Goal: Task Accomplishment & Management: Manage account settings

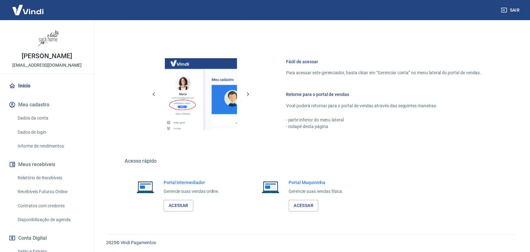
scroll to position [285, 0]
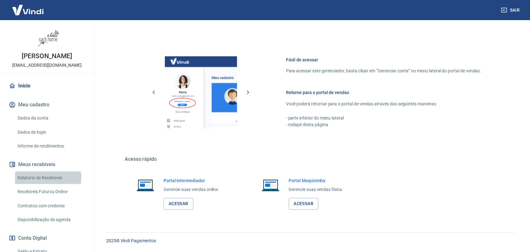
click at [36, 178] on link "Relatório de Recebíveis" at bounding box center [50, 177] width 71 height 13
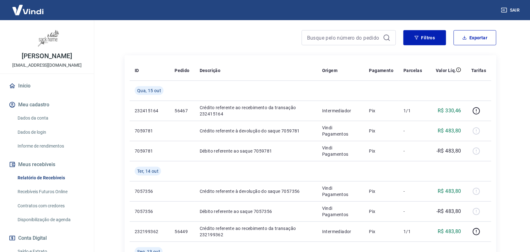
scroll to position [79, 0]
click at [29, 127] on link "Dados de login" at bounding box center [50, 132] width 71 height 13
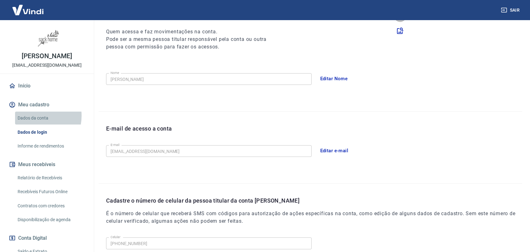
click at [32, 116] on link "Dados da conta" at bounding box center [50, 118] width 71 height 13
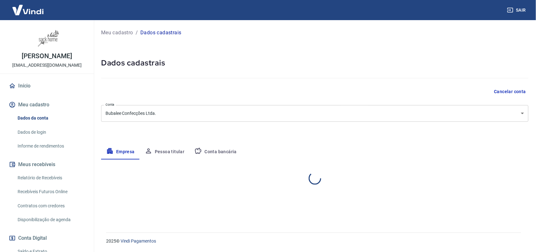
select select "RJ"
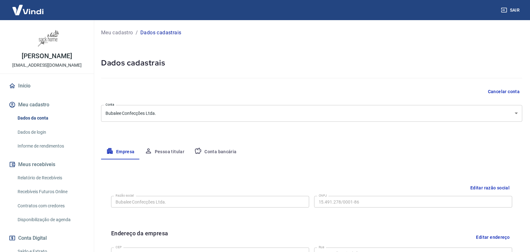
click at [213, 148] on button "Conta bancária" at bounding box center [215, 151] width 52 height 15
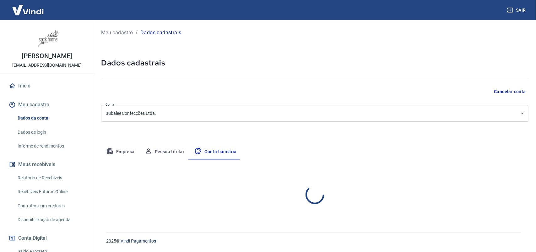
select select "1"
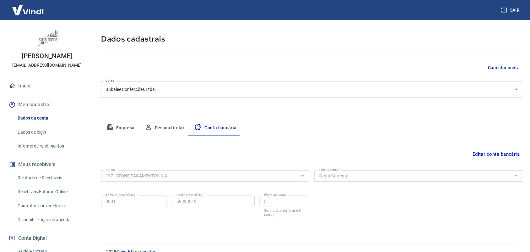
scroll to position [35, 0]
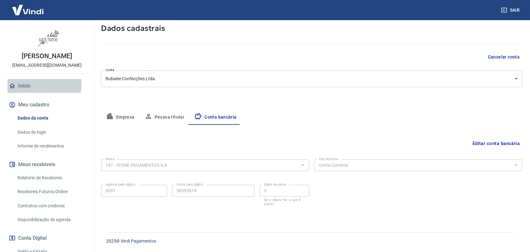
click at [27, 84] on link "Início" at bounding box center [47, 86] width 79 height 14
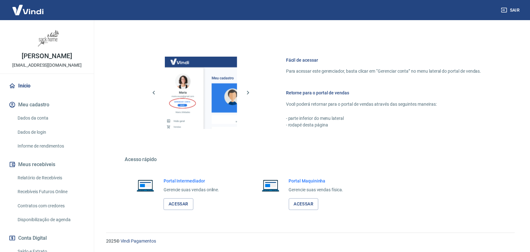
scroll to position [285, 0]
